Goal: Information Seeking & Learning: Compare options

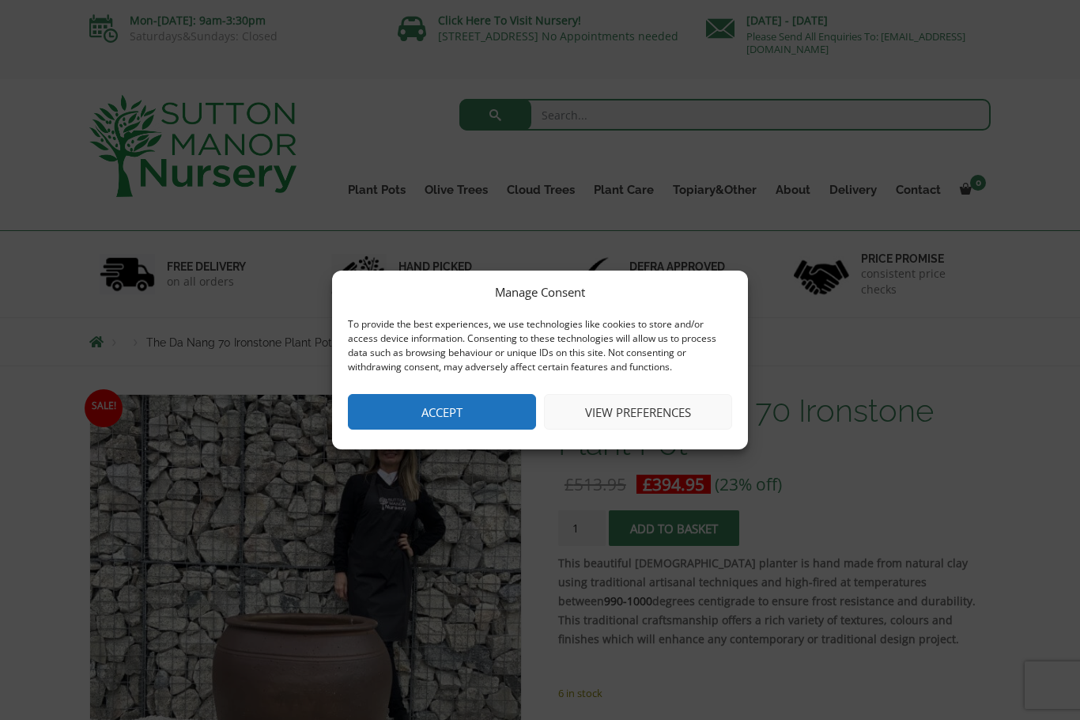
click at [465, 418] on button "Accept" at bounding box center [442, 412] width 188 height 36
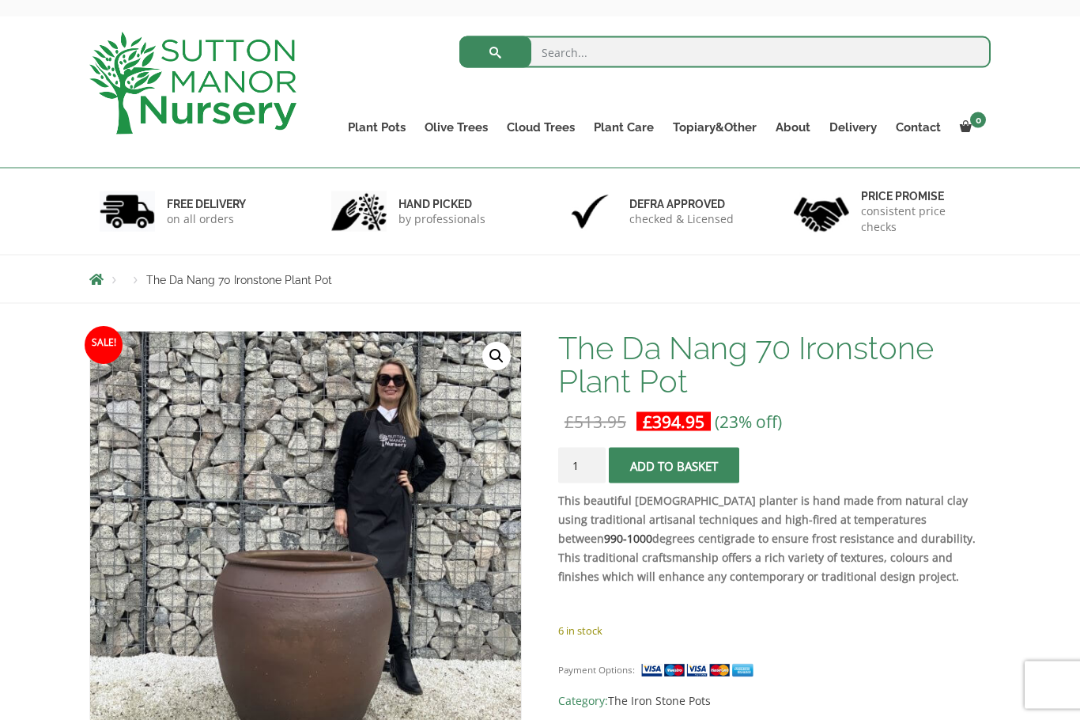
scroll to position [64, 0]
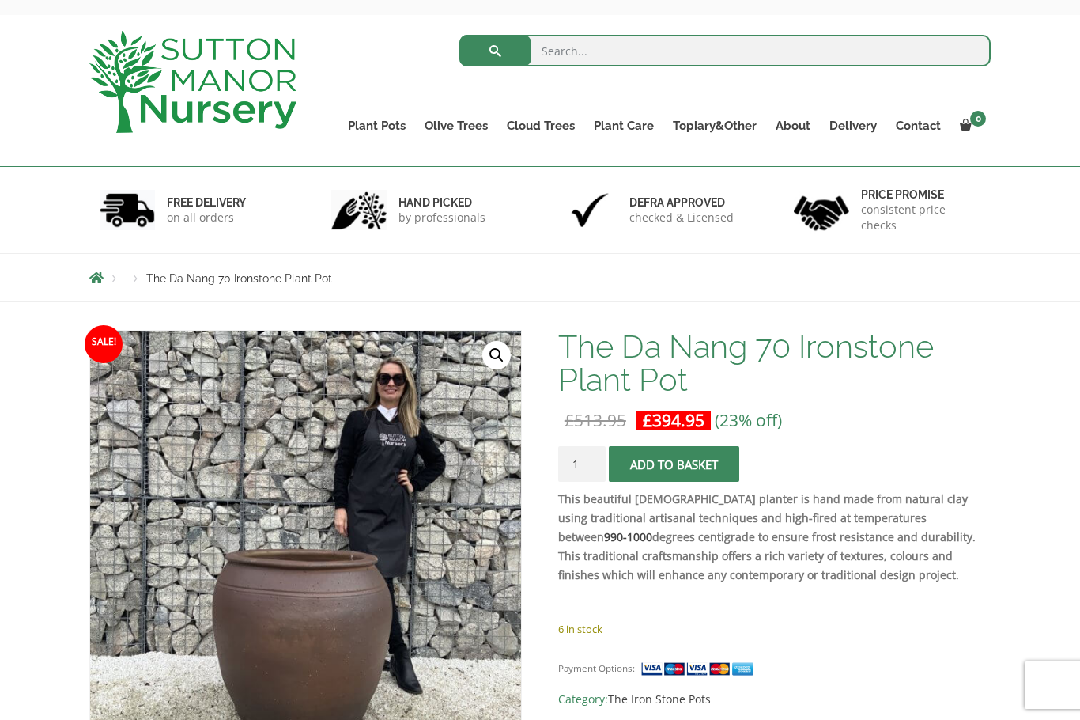
click at [0, 0] on link "Glazed Pots" at bounding box center [0, 0] width 0 height 0
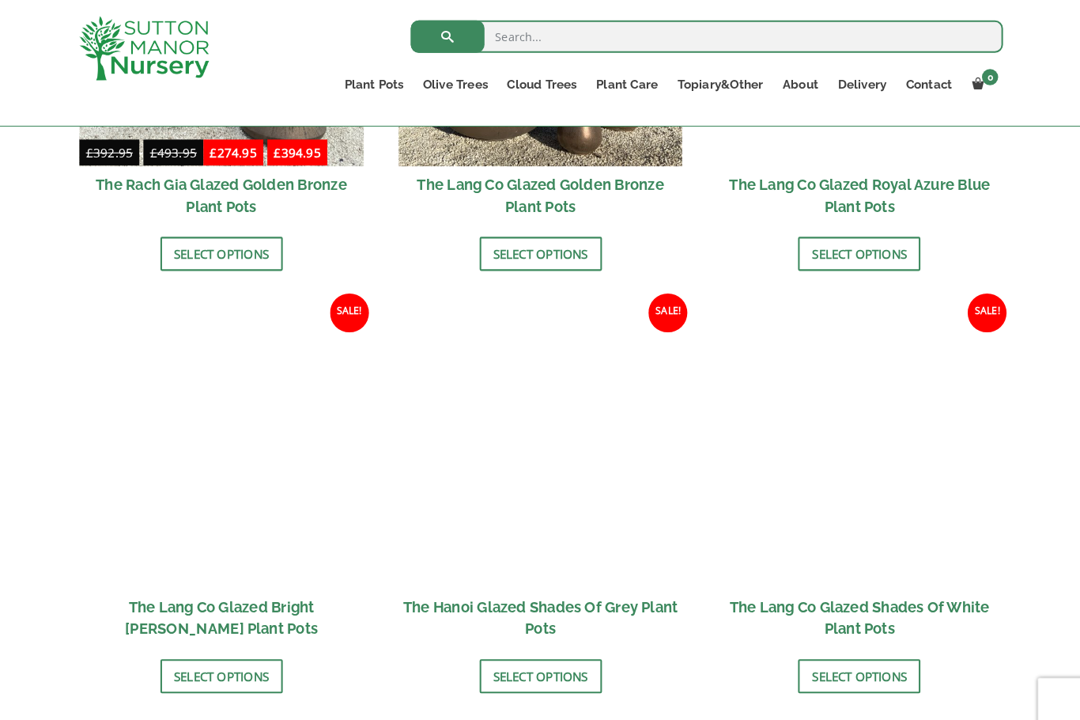
scroll to position [1468, 0]
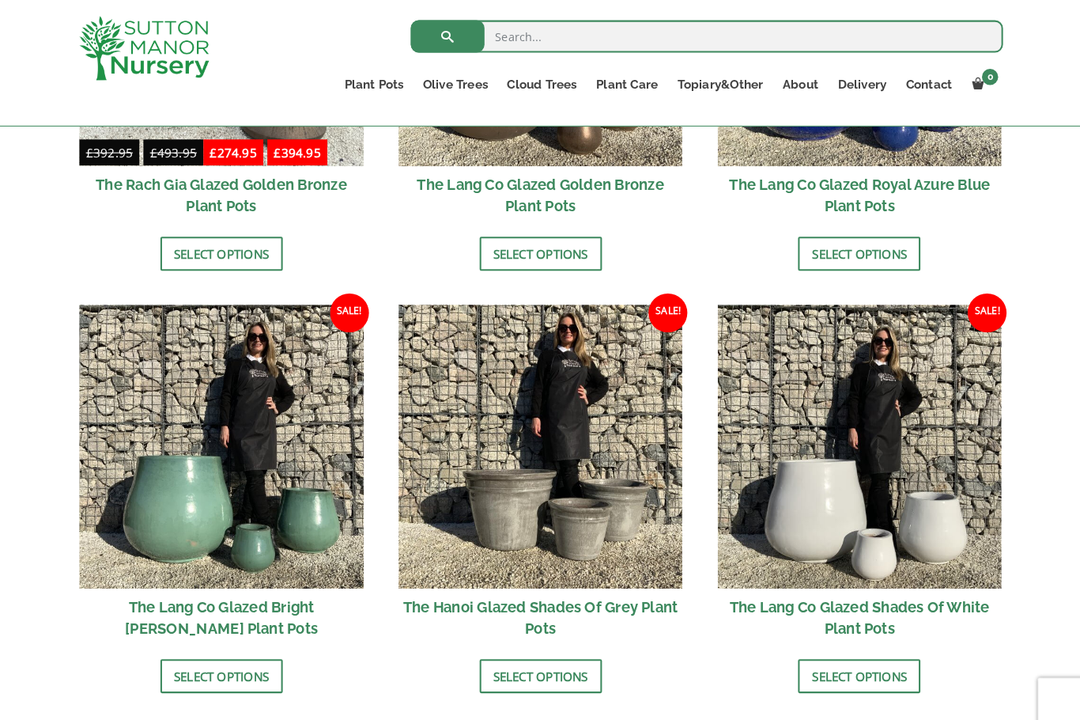
click at [574, 524] on img at bounding box center [540, 436] width 278 height 278
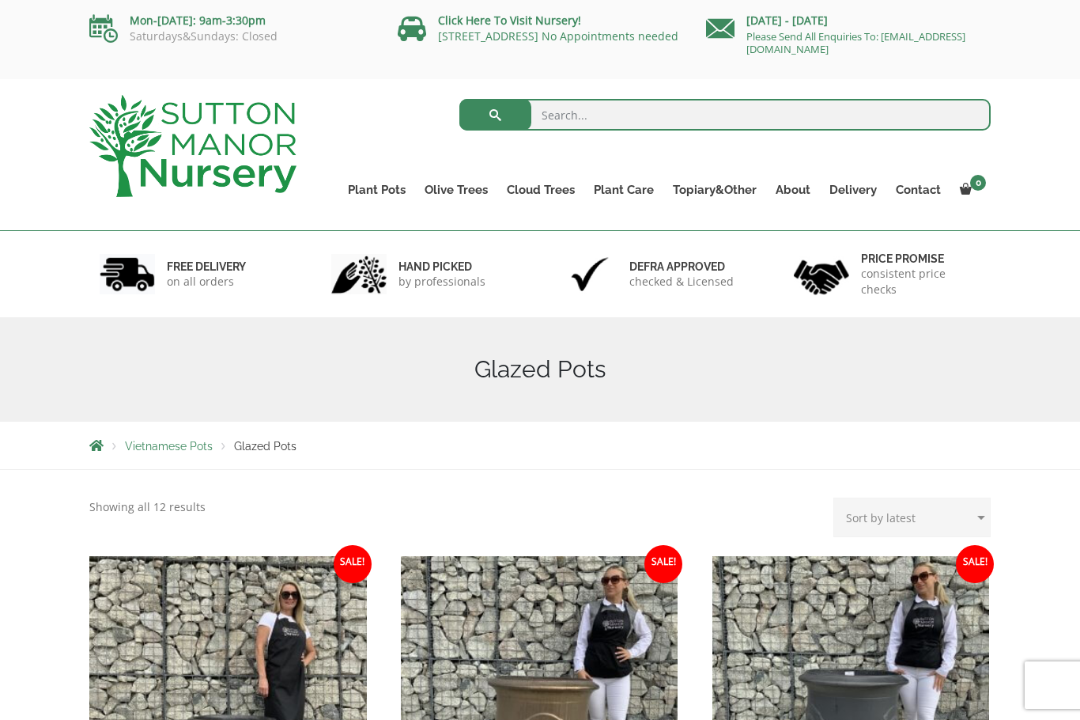
click at [0, 0] on link "Rolled Rim Classico" at bounding box center [0, 0] width 0 height 0
click at [0, 0] on link "The Atlantis Pots" at bounding box center [0, 0] width 0 height 0
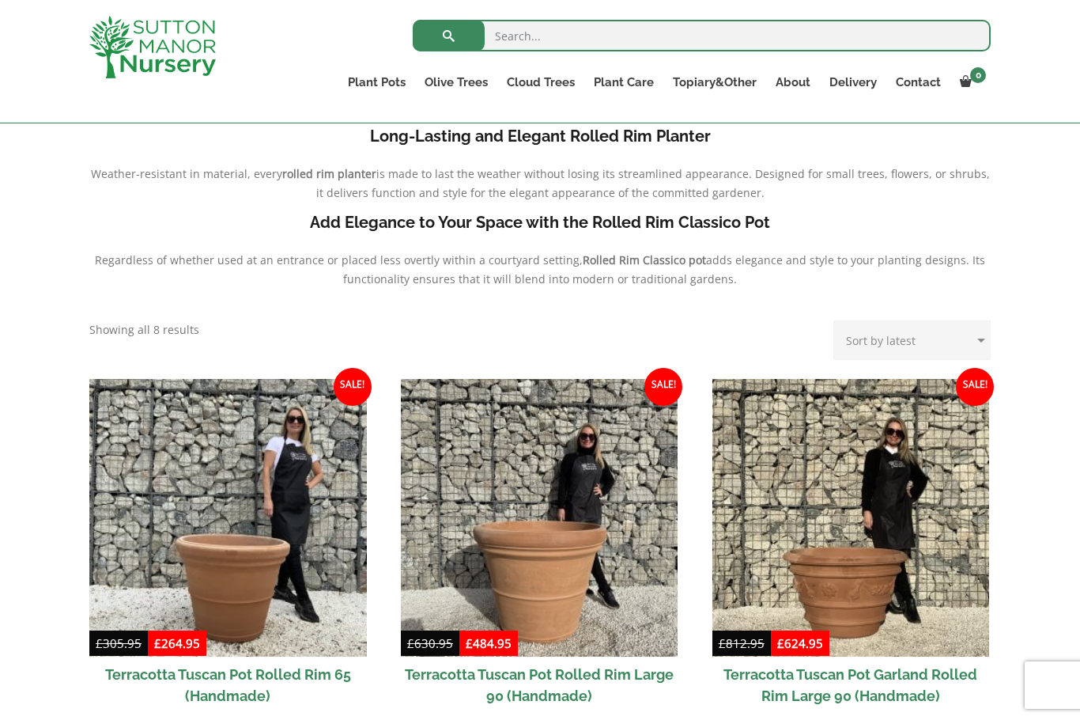
scroll to position [458, 0]
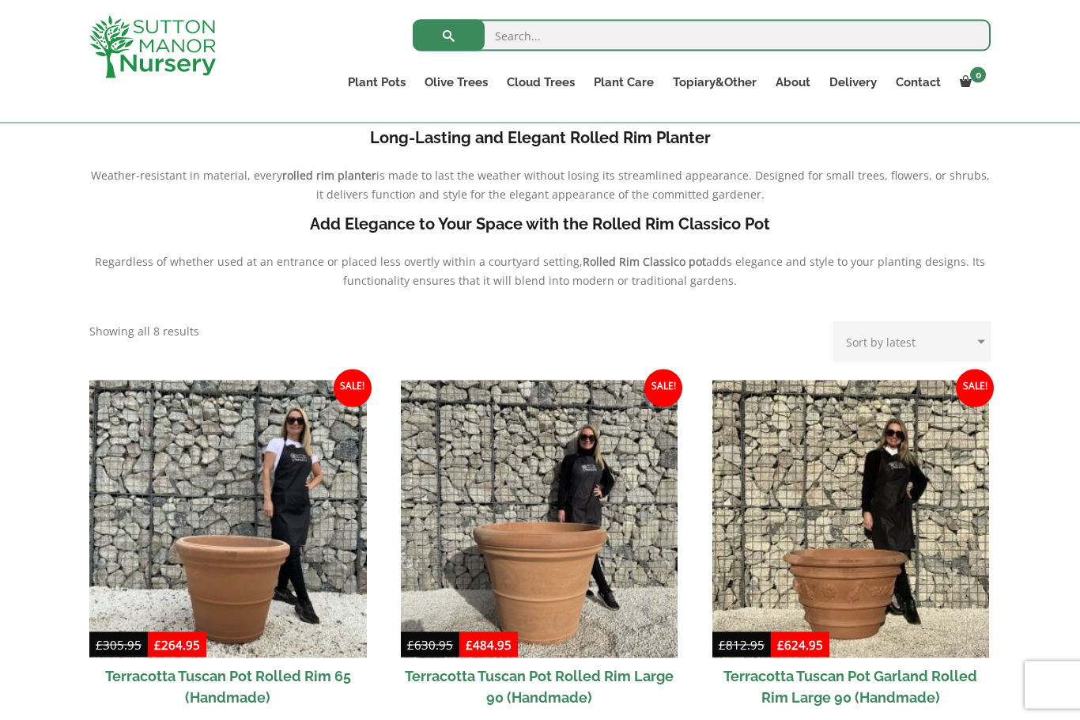
click at [0, 0] on link "Shallow Bowl Grande" at bounding box center [0, 0] width 0 height 0
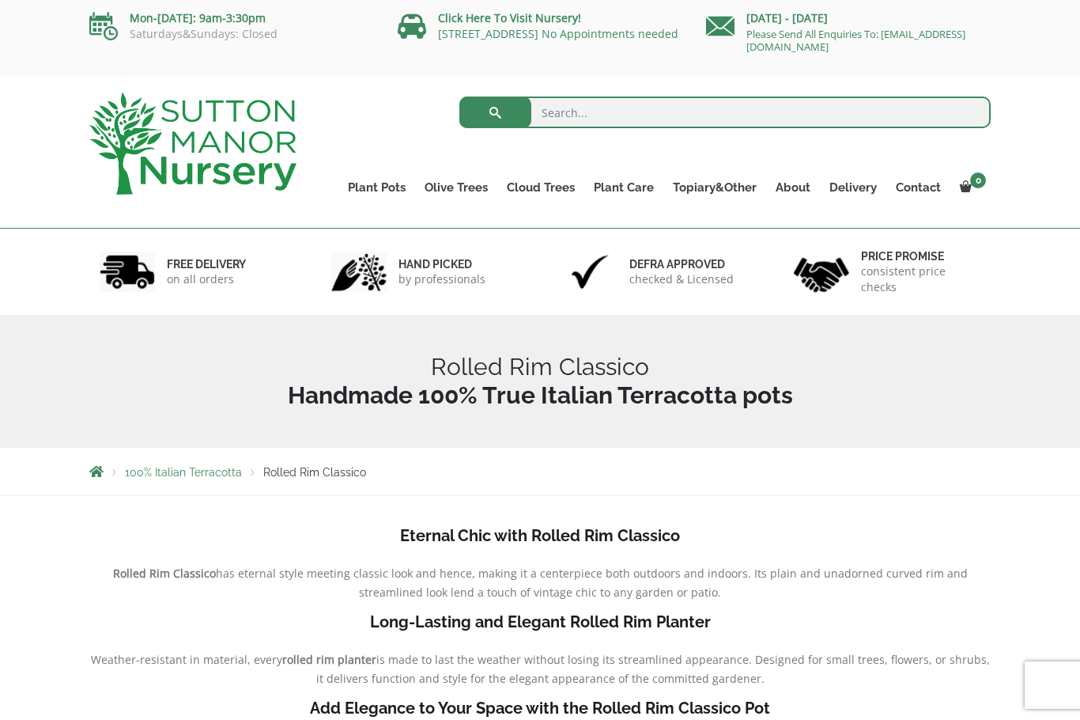
scroll to position [0, 0]
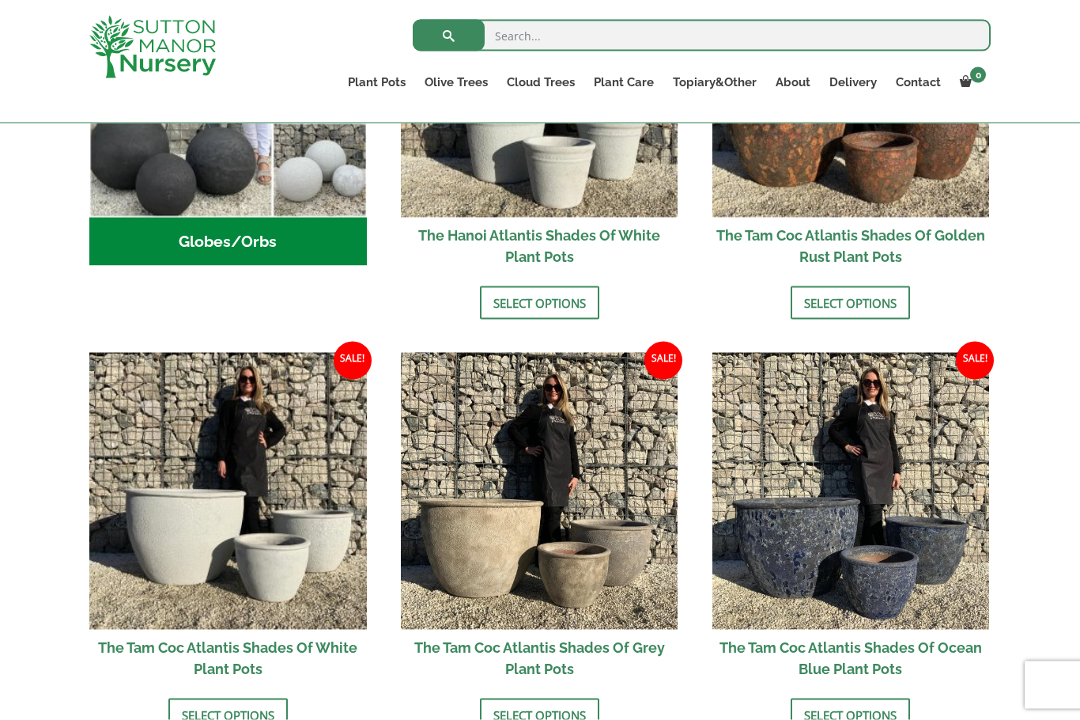
scroll to position [722, 0]
click at [620, 562] on img at bounding box center [540, 491] width 278 height 278
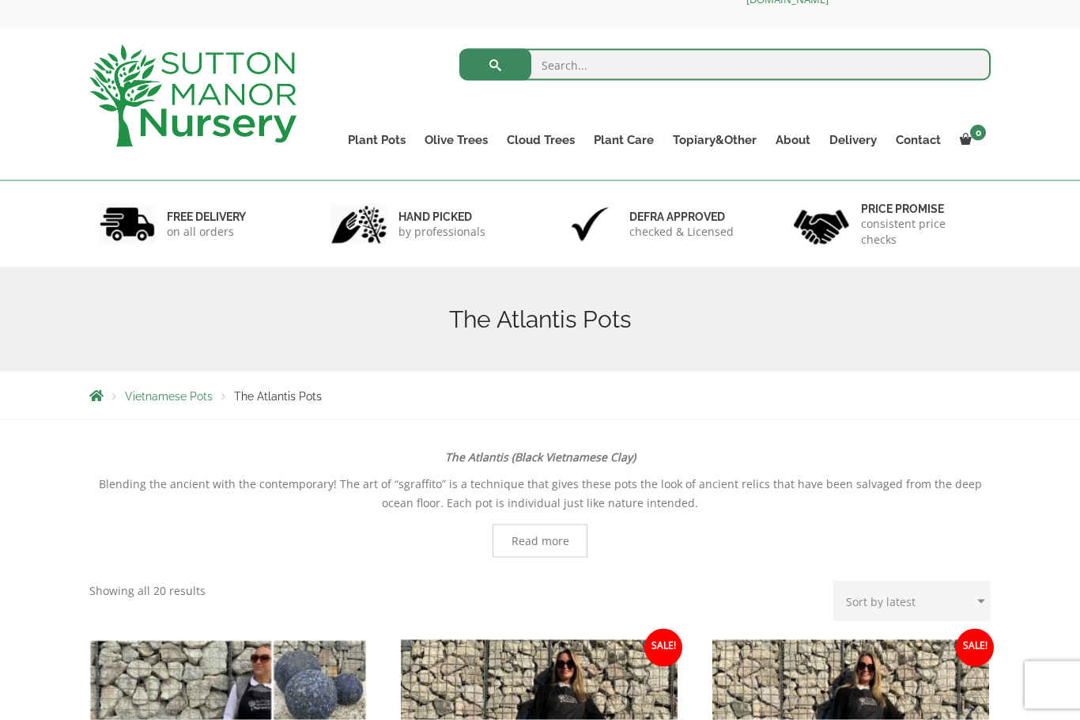
scroll to position [51, 0]
click at [0, 0] on link "The Old Stone Pots" at bounding box center [0, 0] width 0 height 0
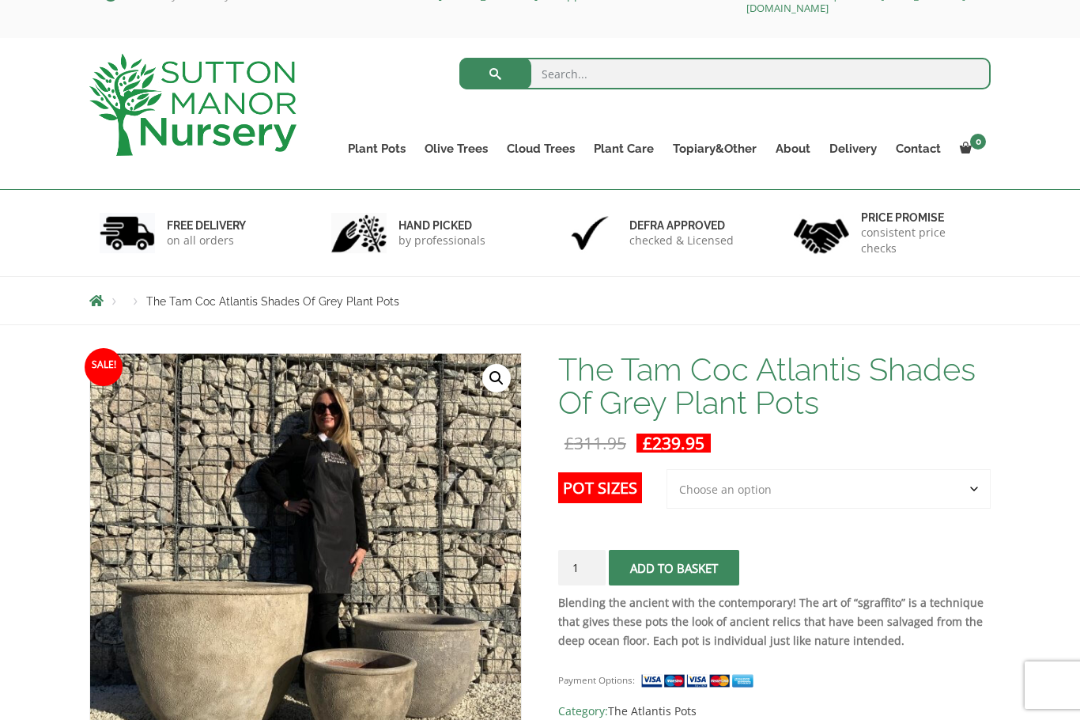
scroll to position [38, 0]
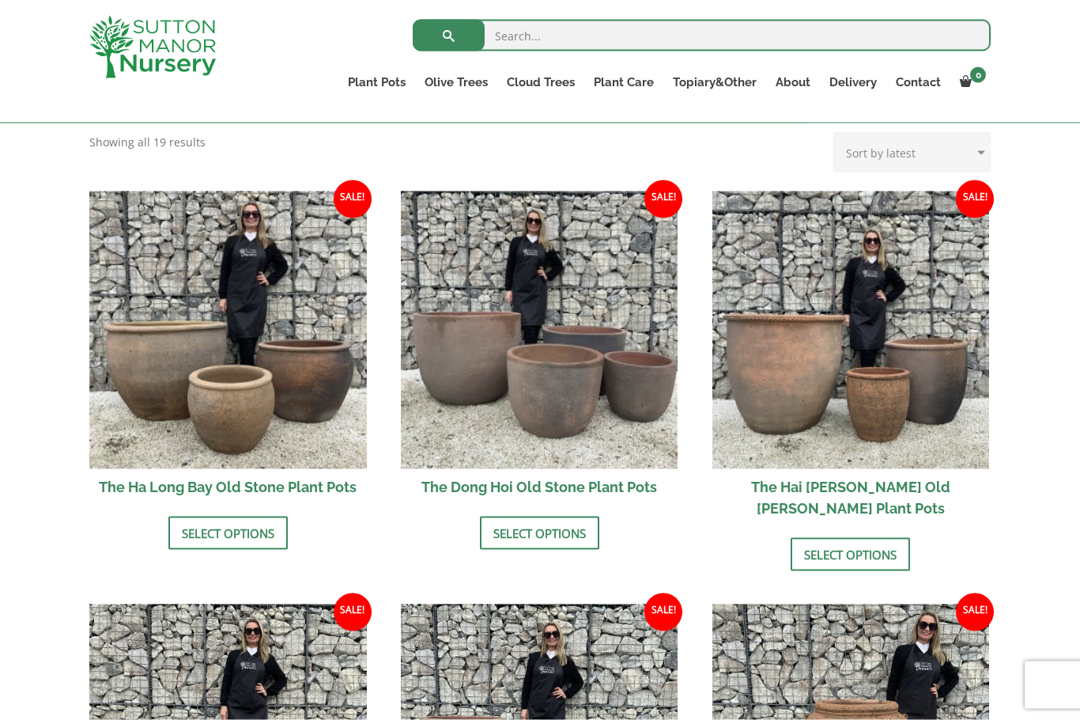
scroll to position [490, 0]
click at [0, 0] on link "Wabi-Sabi" at bounding box center [0, 0] width 0 height 0
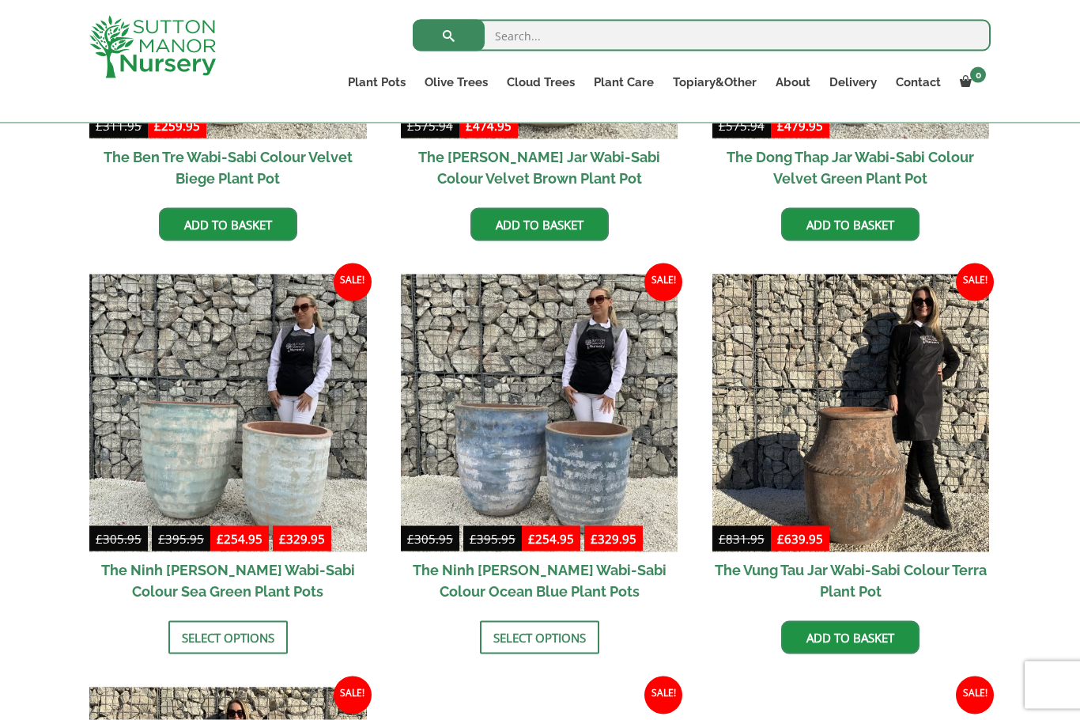
scroll to position [1079, 0]
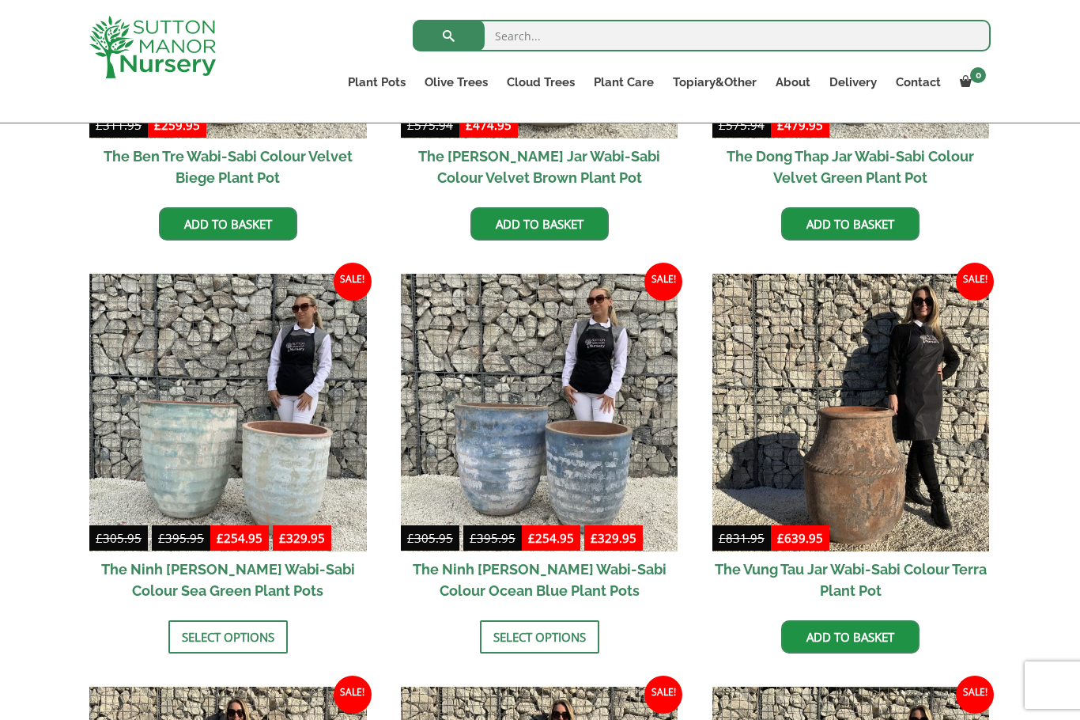
click at [210, 463] on img at bounding box center [228, 413] width 278 height 278
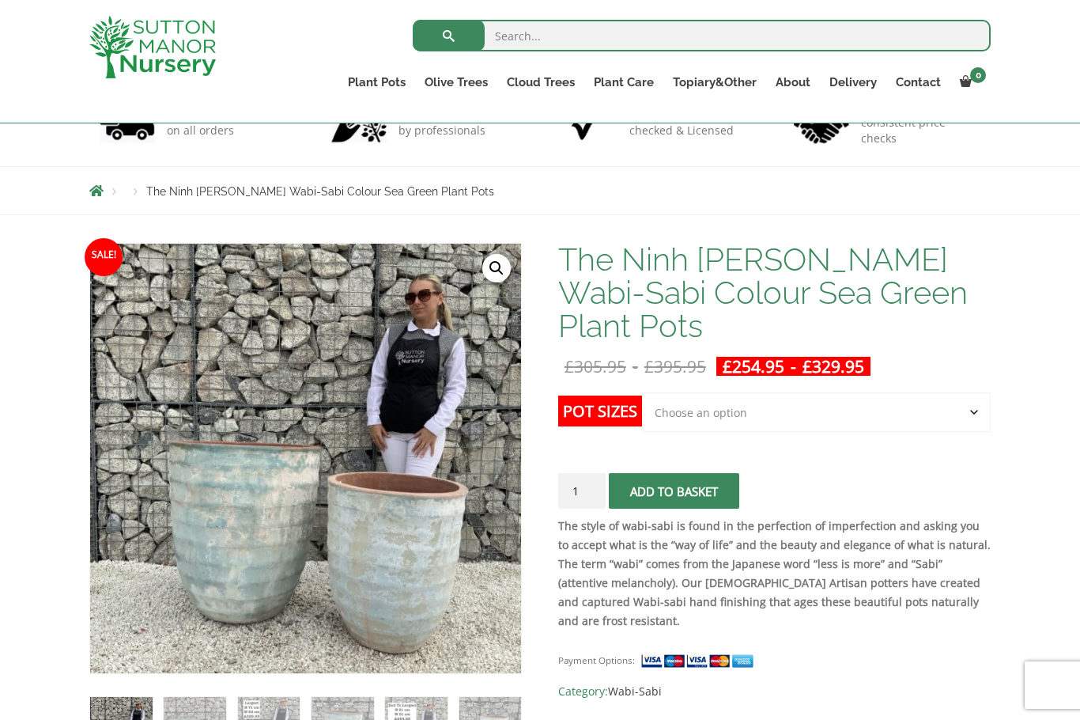
click at [444, 599] on img at bounding box center [440, 594] width 701 height 701
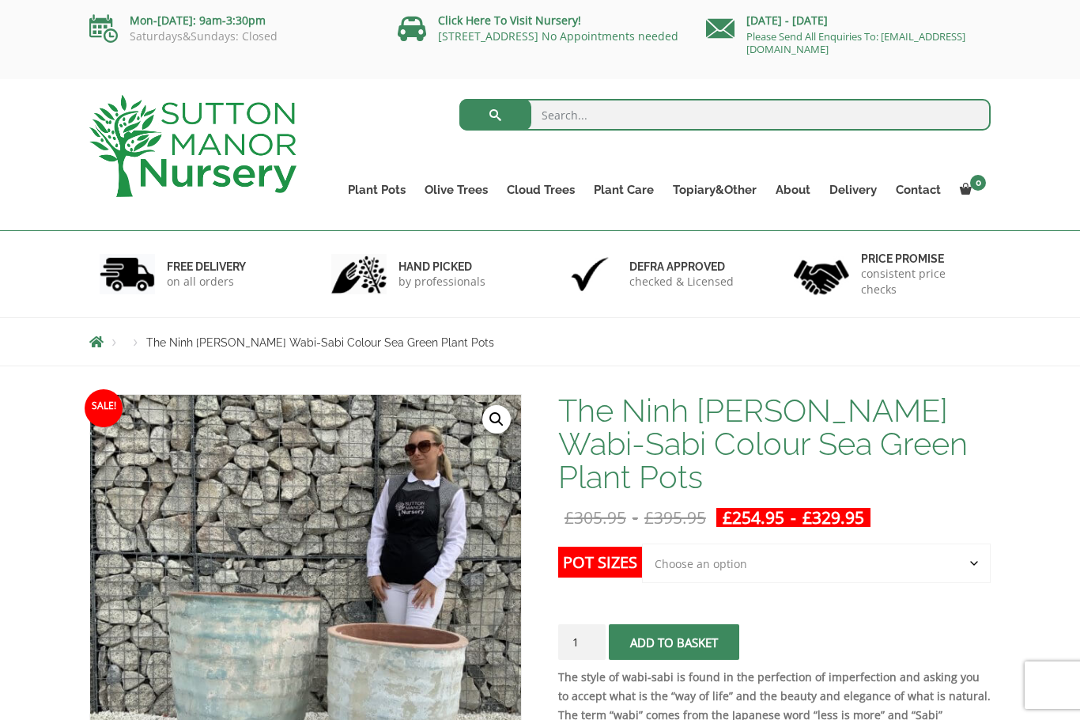
click at [0, 0] on link "Vietnamese Terracotta" at bounding box center [0, 0] width 0 height 0
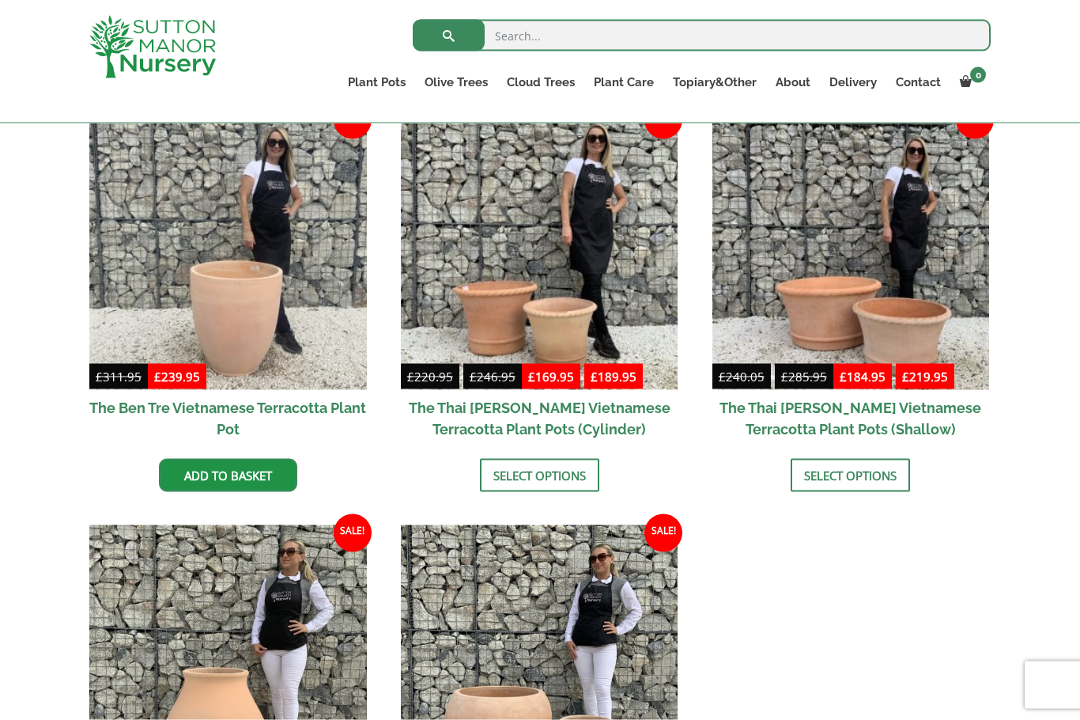
scroll to position [416, 0]
click at [577, 259] on img at bounding box center [540, 251] width 278 height 278
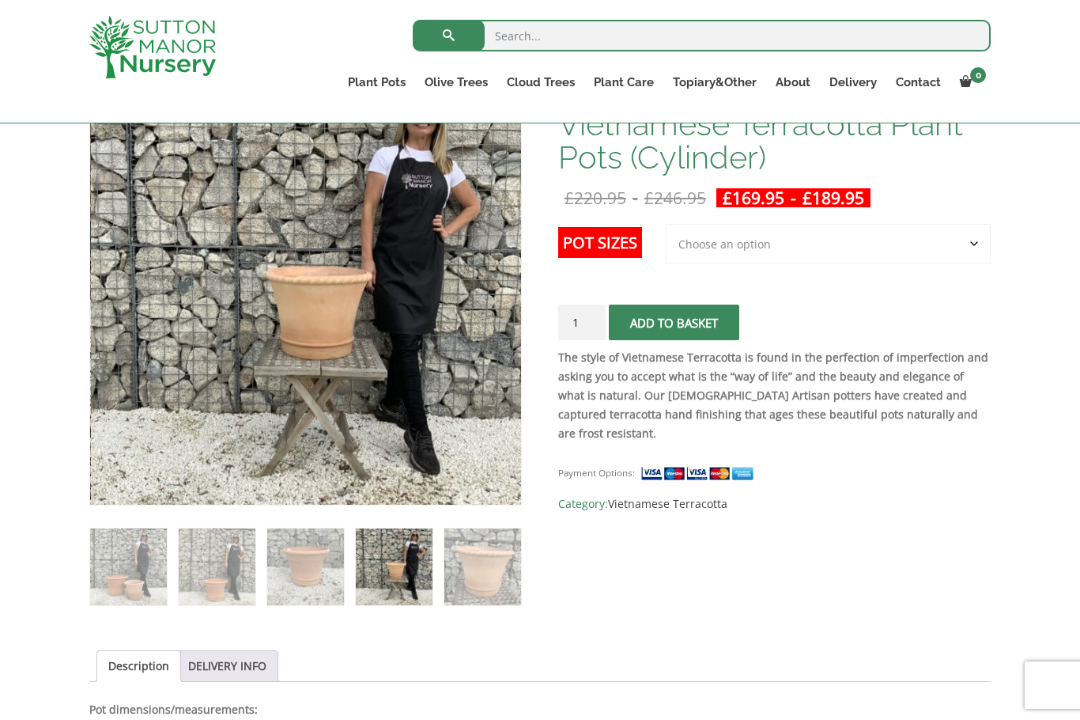
scroll to position [309, 0]
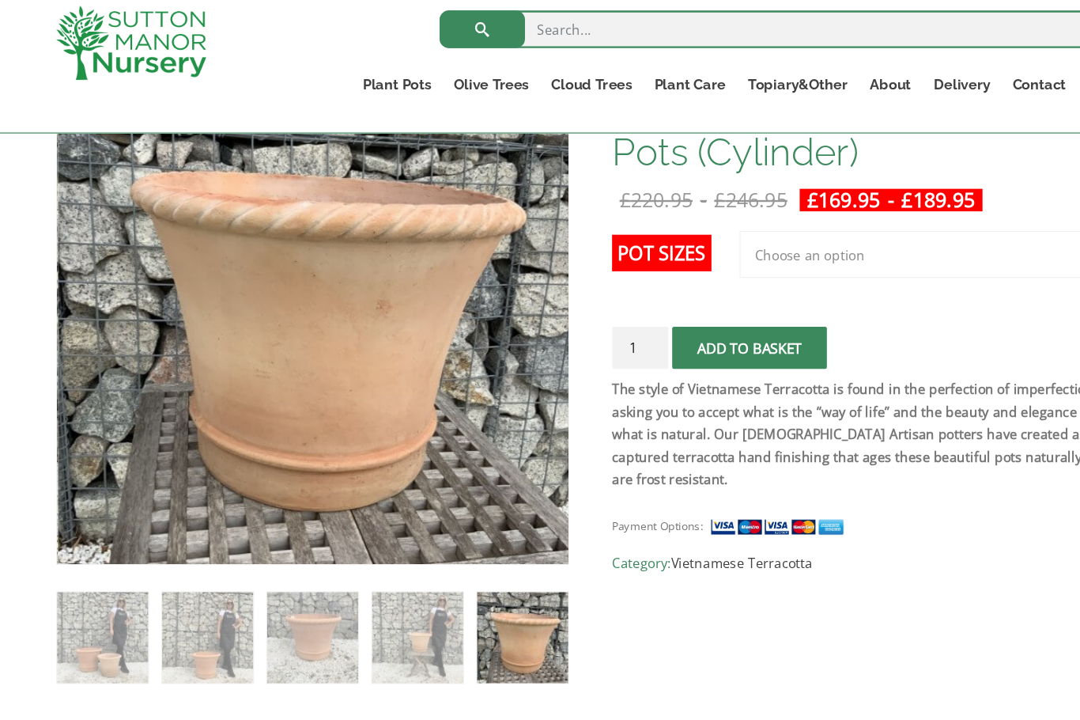
click at [0, 0] on link "The Iron Stone Pots" at bounding box center [0, 0] width 0 height 0
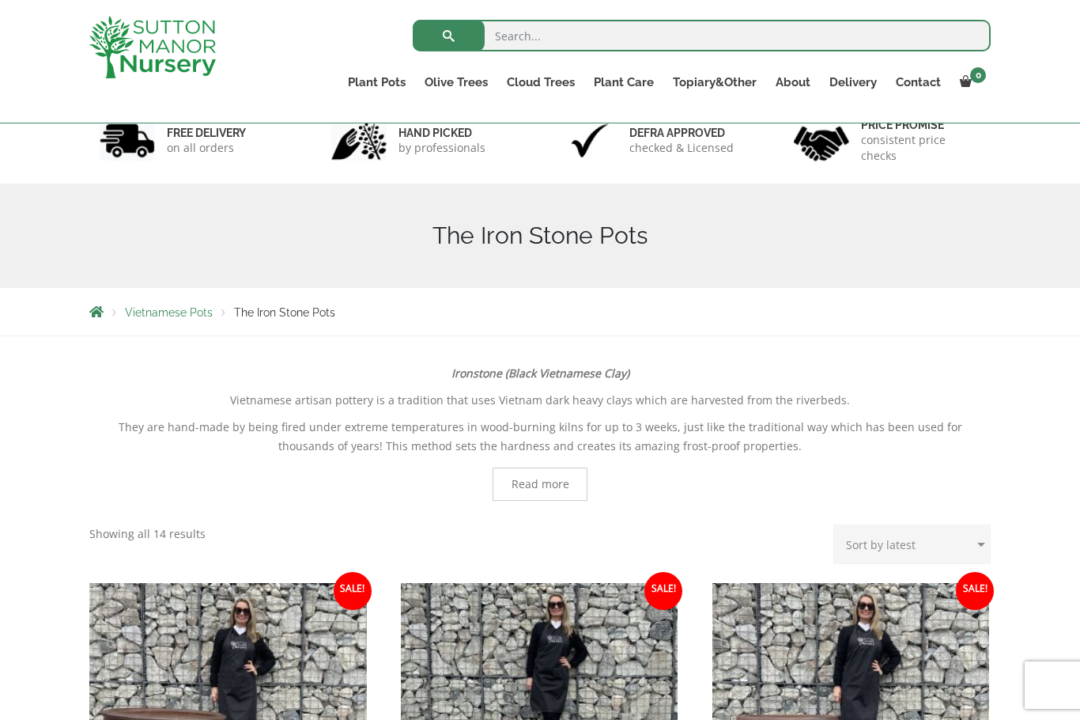
scroll to position [45, 0]
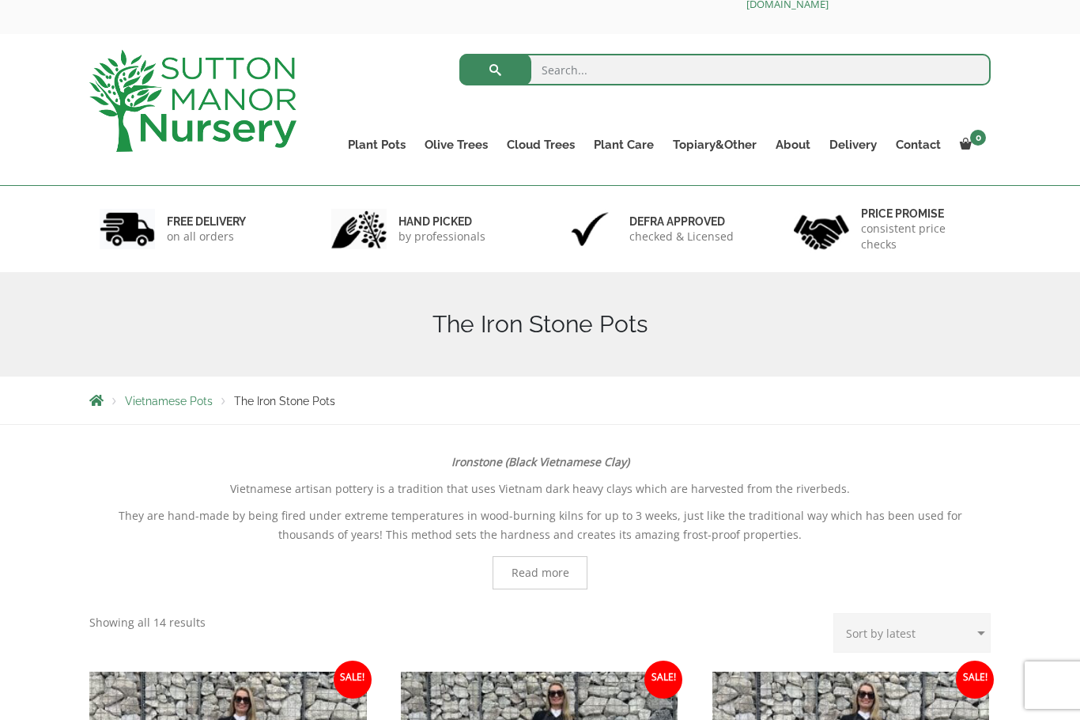
click at [0, 0] on link "Glazed Pots" at bounding box center [0, 0] width 0 height 0
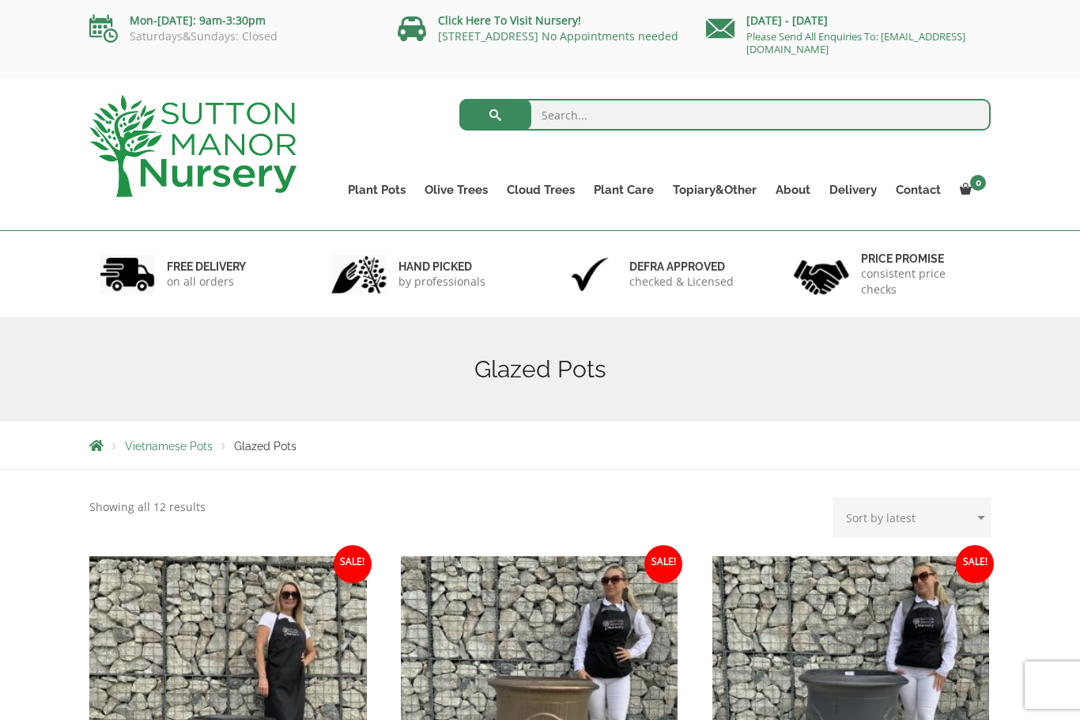
click at [0, 0] on link "Fibre Clay Pots" at bounding box center [0, 0] width 0 height 0
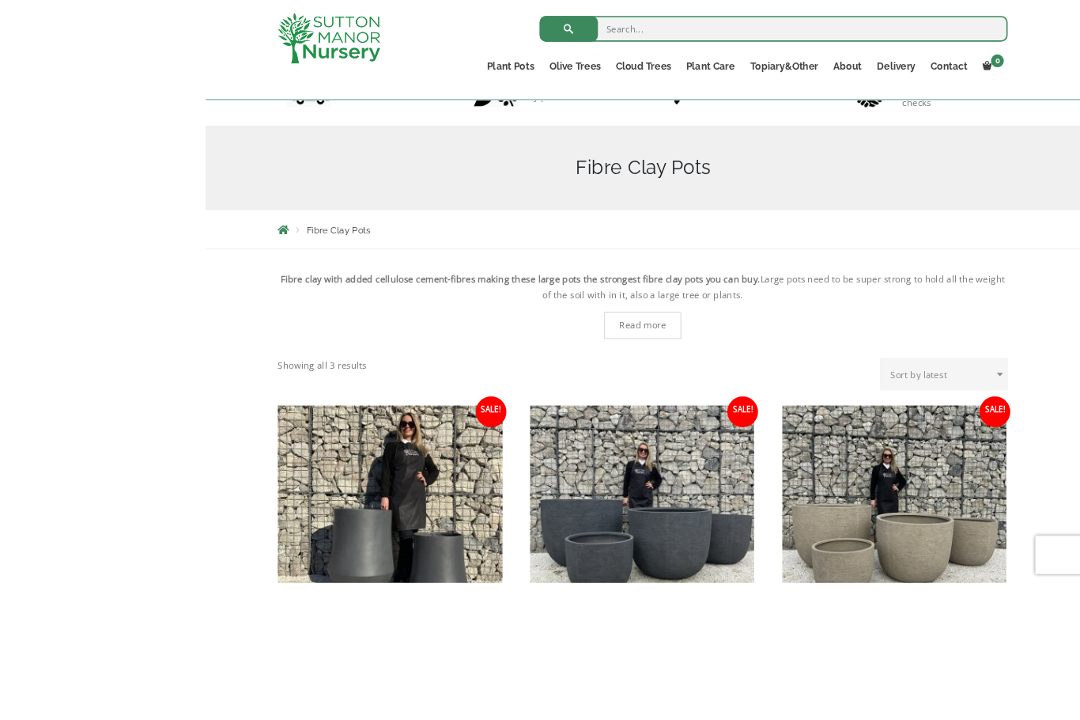
scroll to position [320, 0]
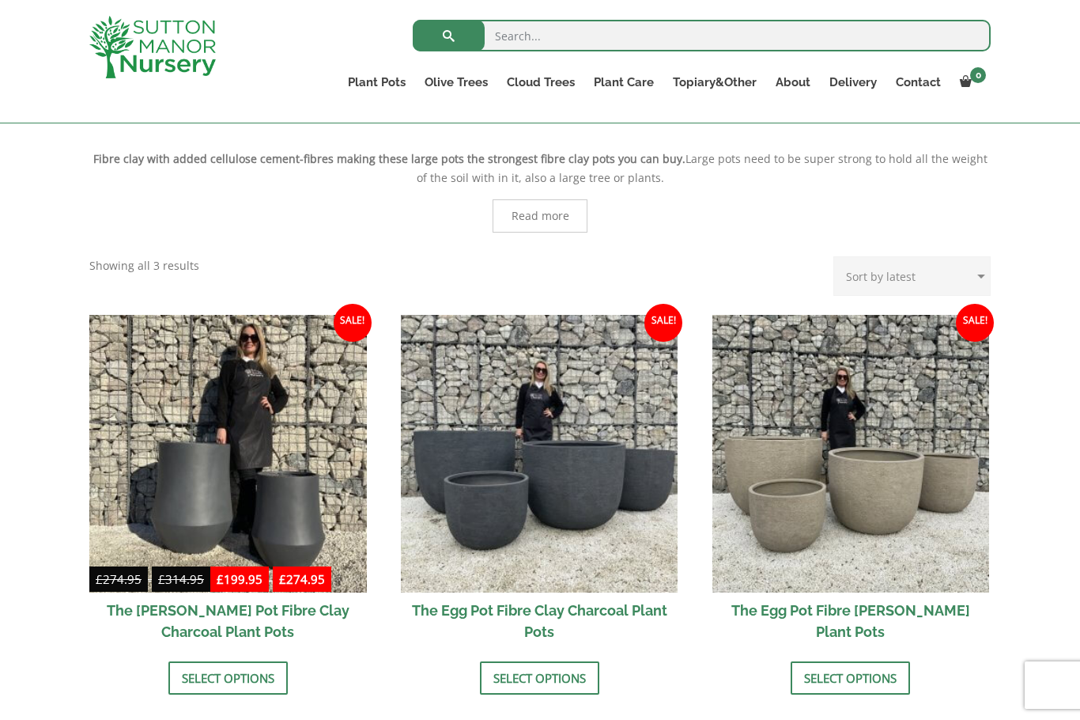
click at [0, 0] on link "Vietnamese Pots" at bounding box center [0, 0] width 0 height 0
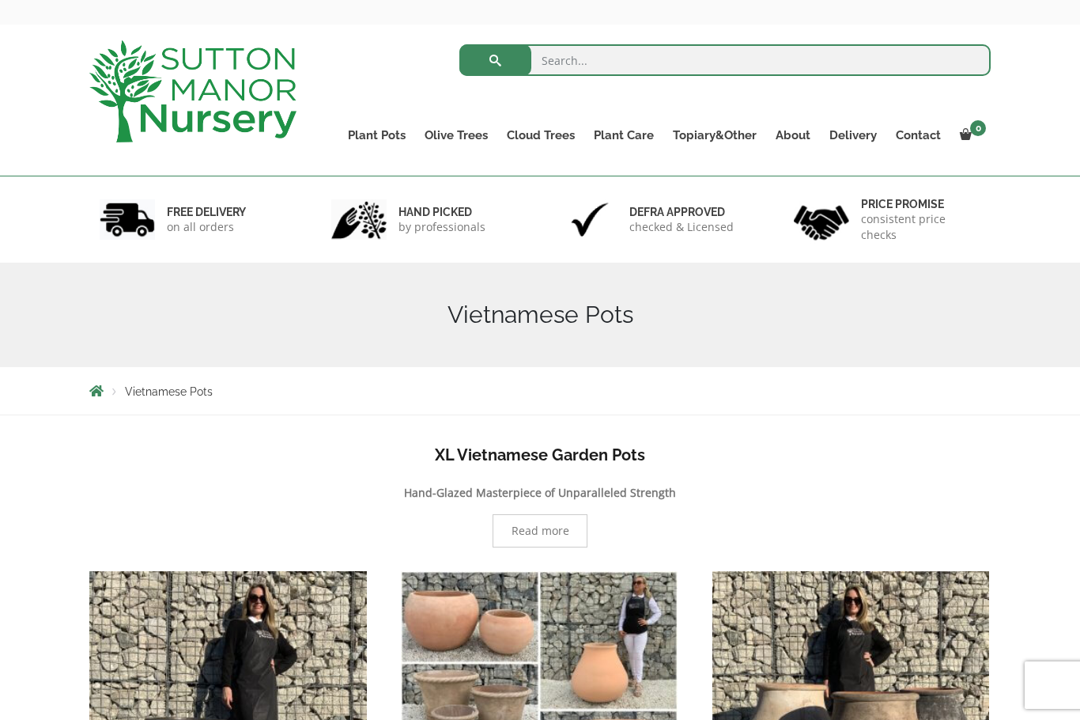
scroll to position [54, 0]
